Goal: Transaction & Acquisition: Purchase product/service

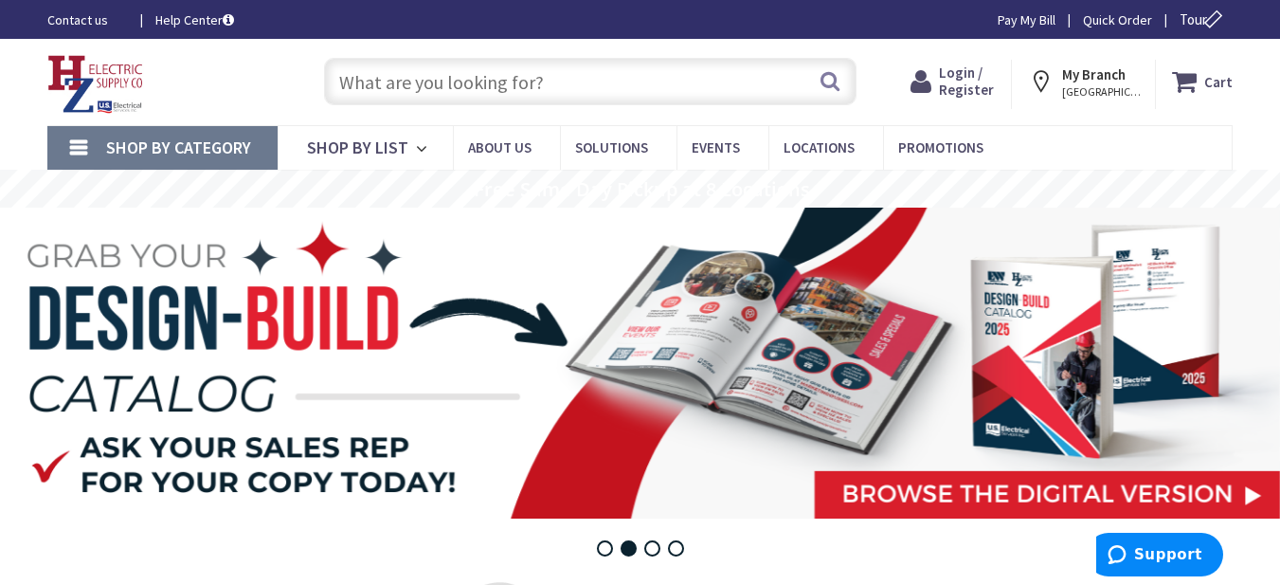
click at [446, 88] on input "text" at bounding box center [590, 81] width 533 height 47
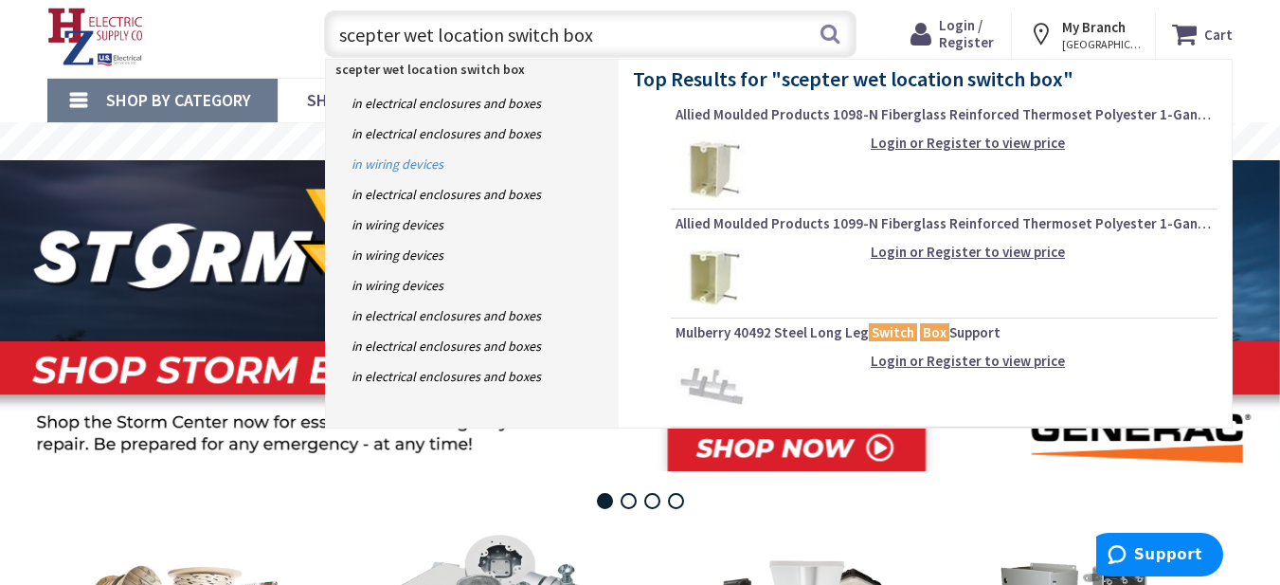
scroll to position [95, 0]
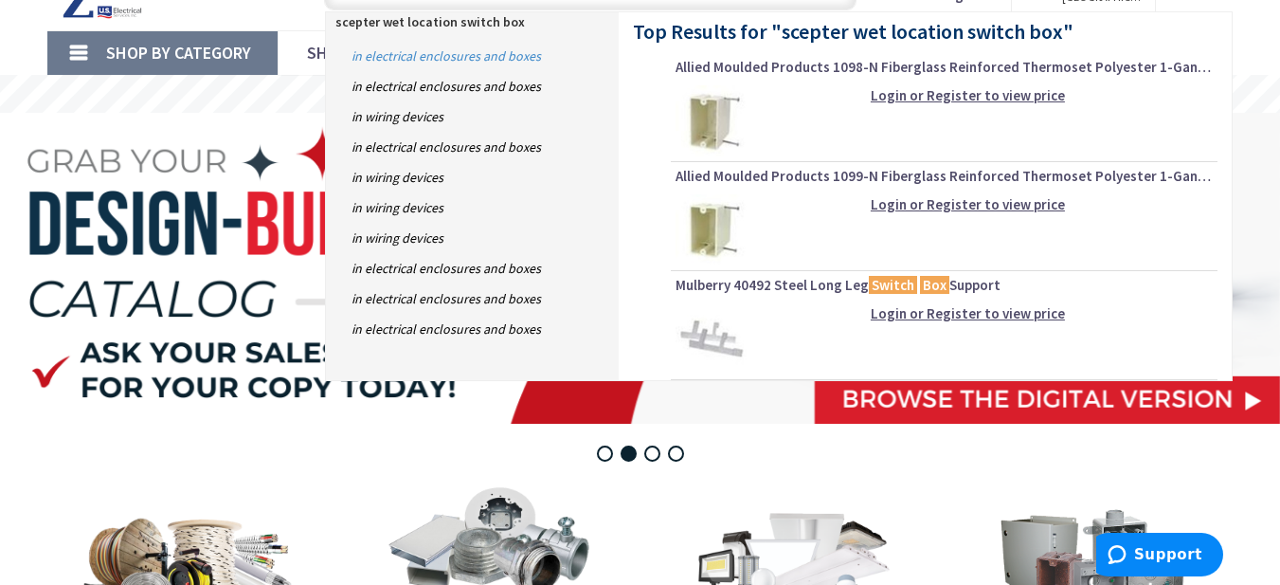
type input "scepter wet location switch box"
click at [516, 53] on link "in Electrical Enclosures and Boxes" at bounding box center [472, 56] width 293 height 30
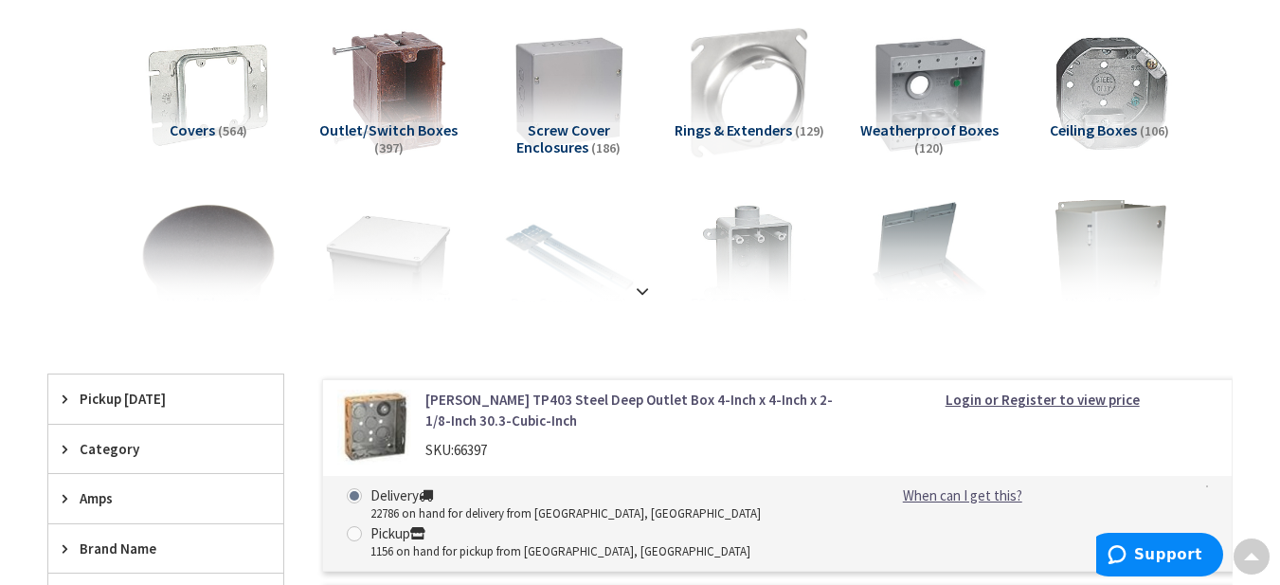
scroll to position [284, 0]
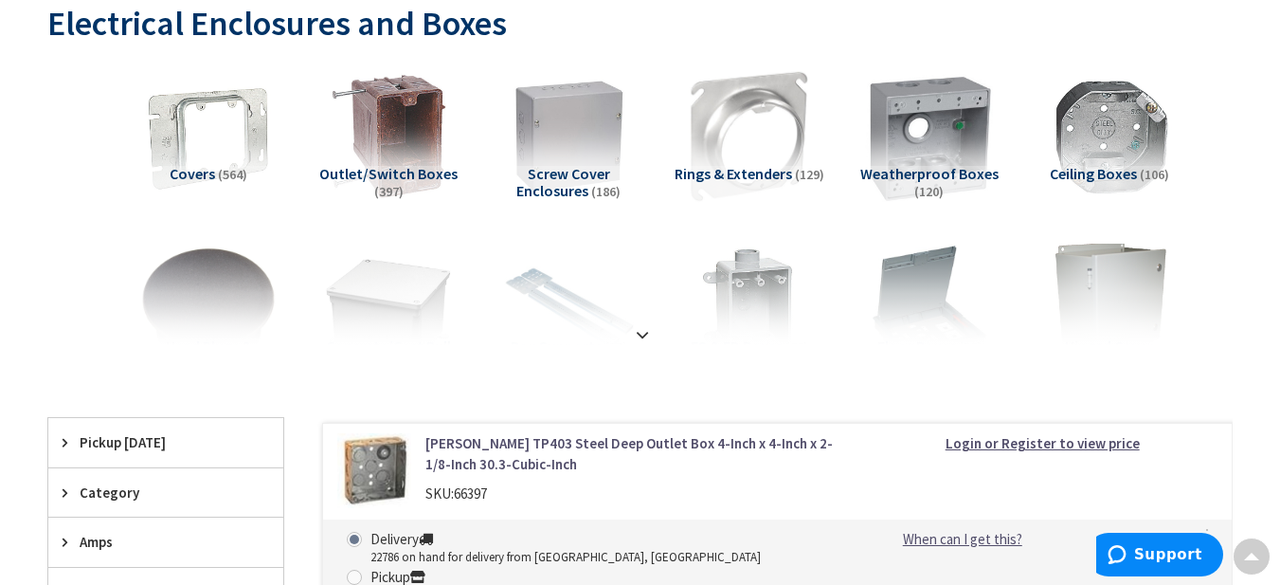
click at [935, 148] on img at bounding box center [929, 137] width 149 height 149
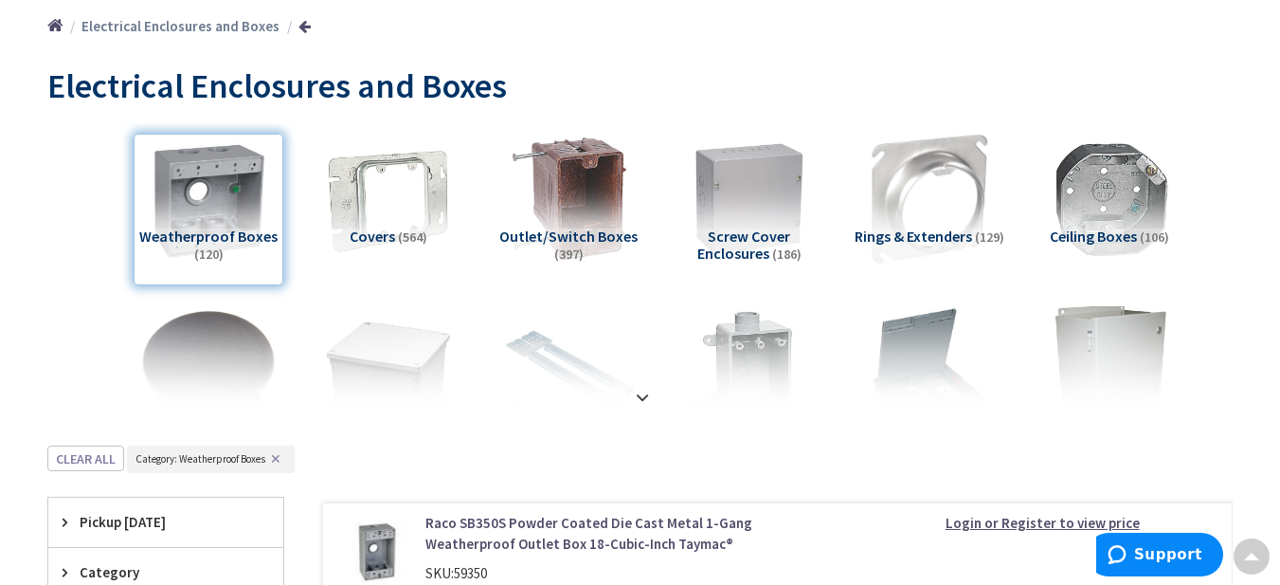
scroll to position [52, 0]
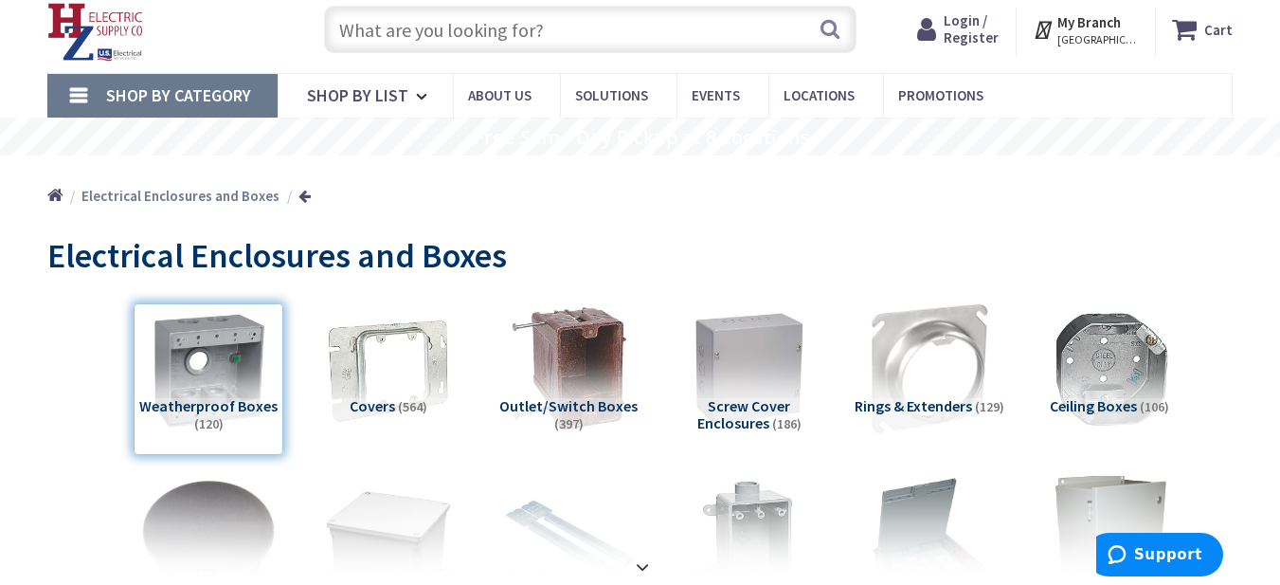
click at [549, 24] on input "text" at bounding box center [590, 29] width 533 height 47
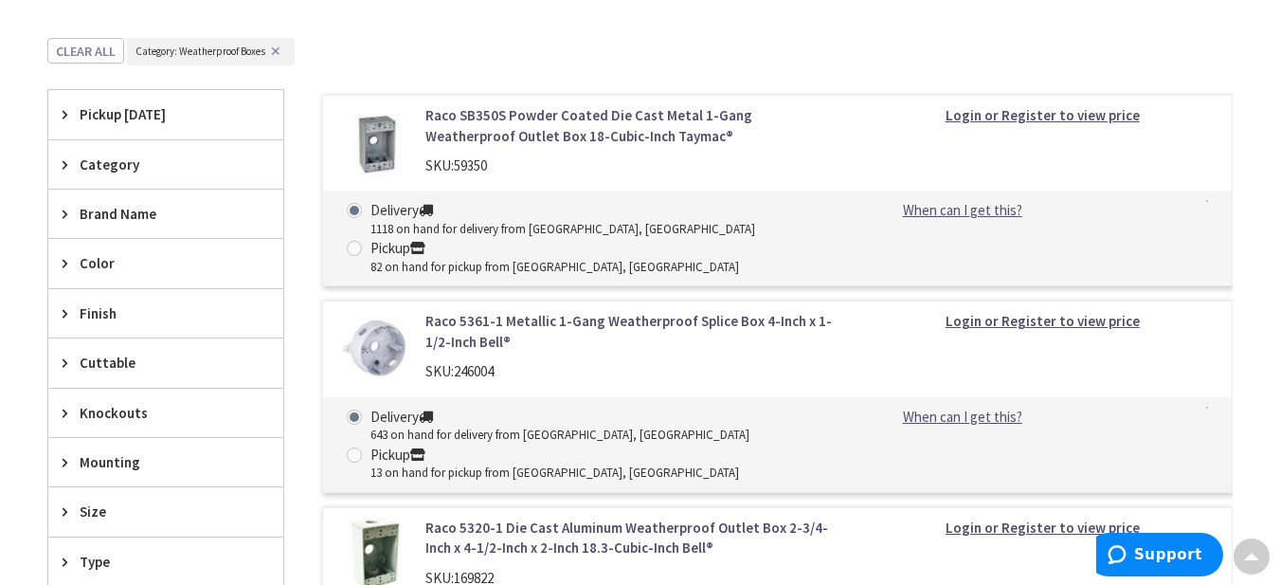
scroll to position [663, 0]
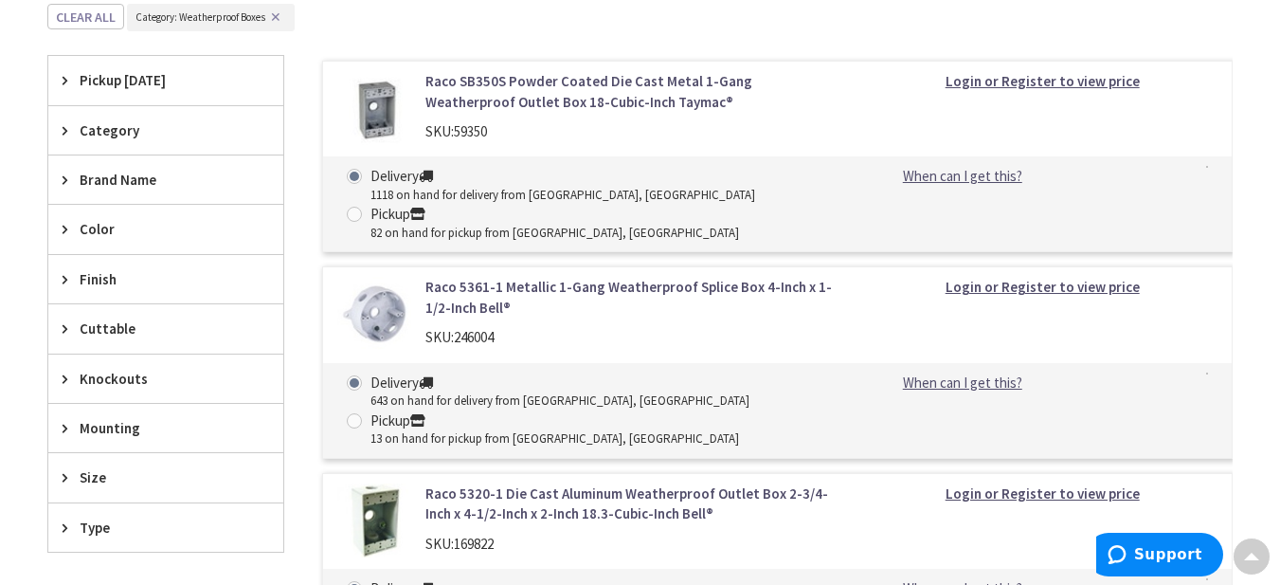
type input "scepter switch box wet location"
click at [63, 180] on icon at bounding box center [70, 179] width 14 height 14
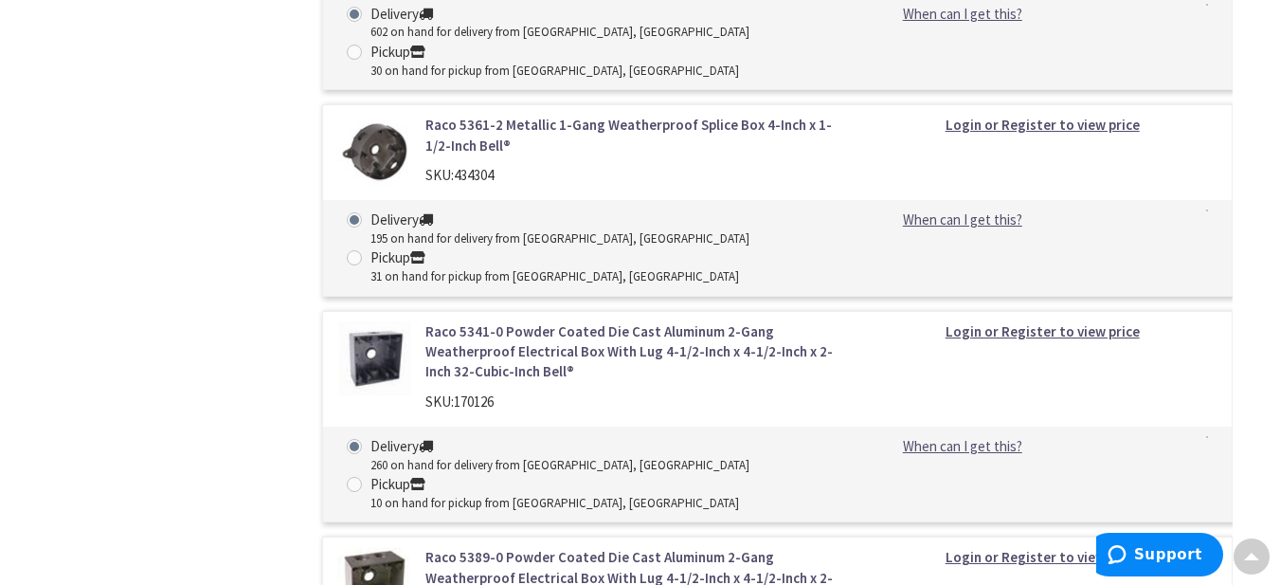
scroll to position [2559, 0]
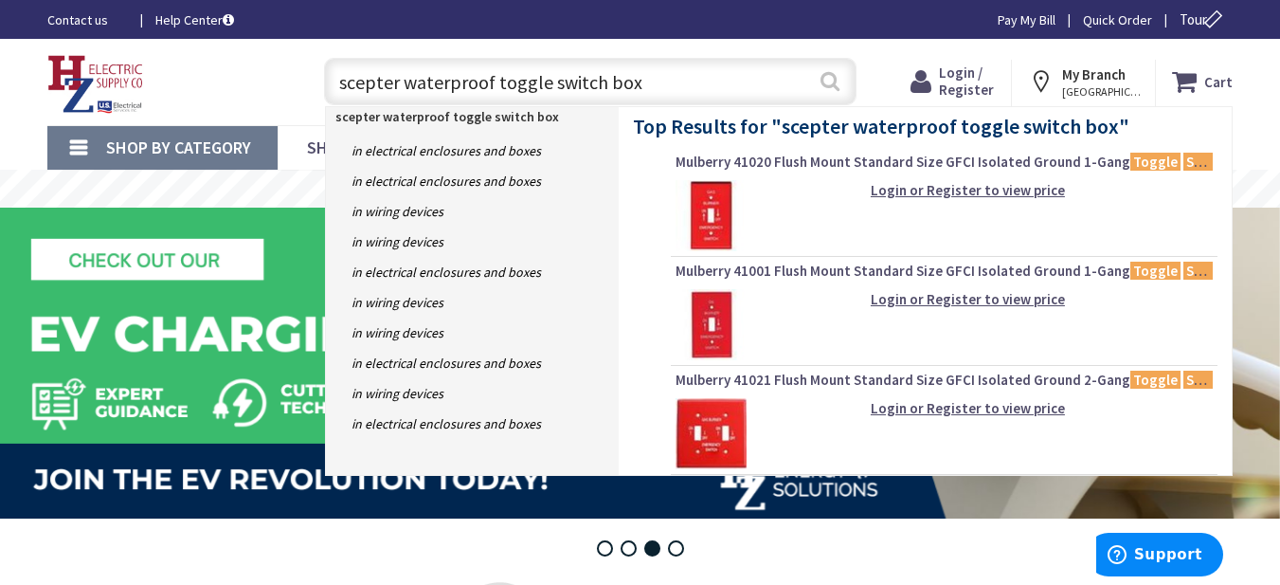
type input "scepter waterproof toggle switch box"
click at [827, 77] on button "Search" at bounding box center [830, 81] width 25 height 43
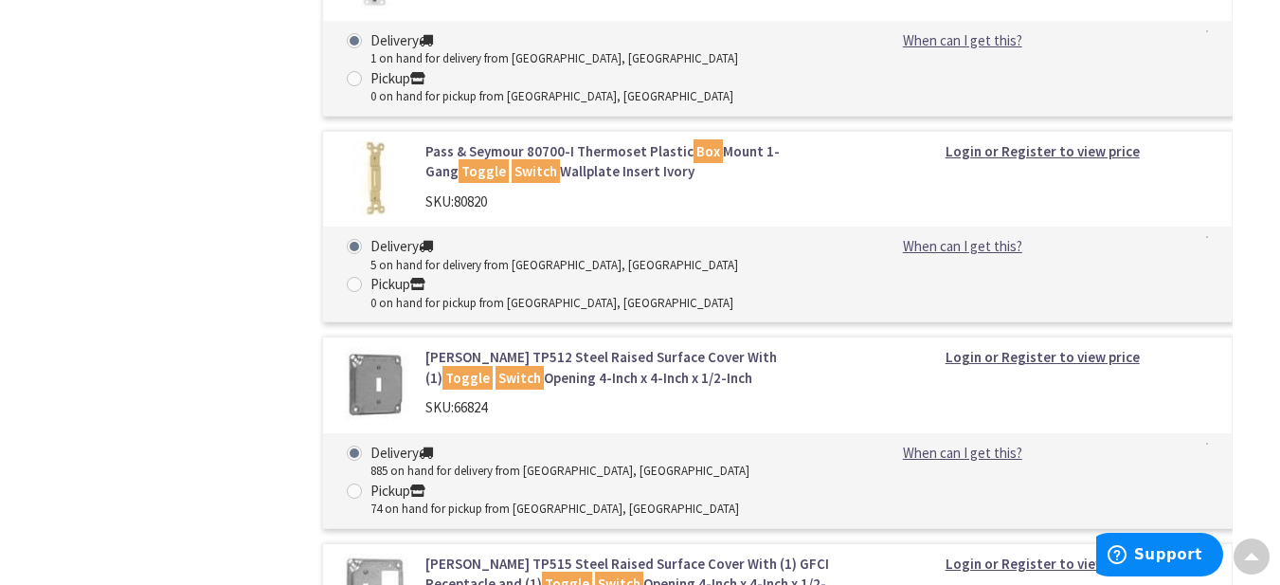
scroll to position [2085, 0]
